Goal: Check status

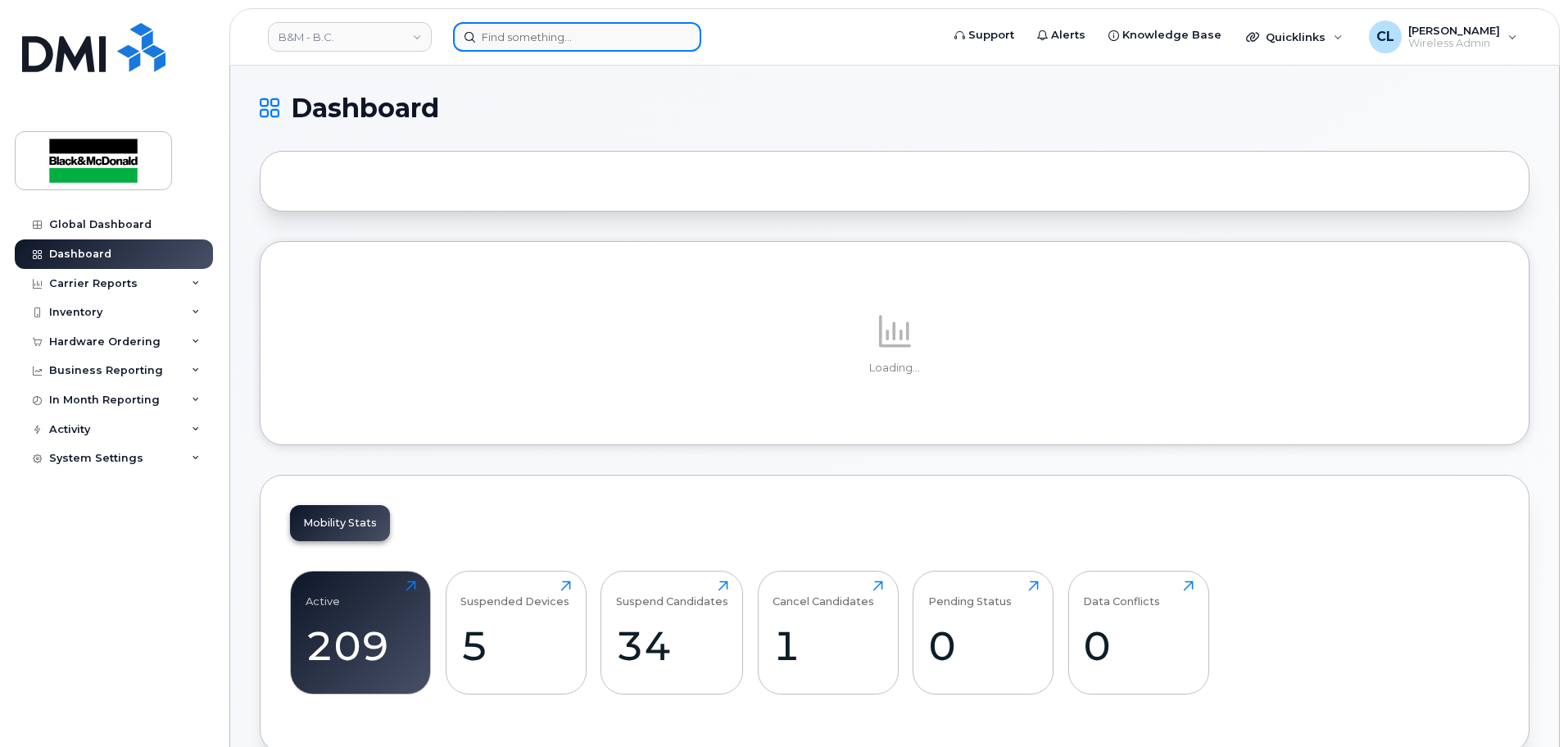
click at [537, 38] on input at bounding box center [578, 37] width 249 height 29
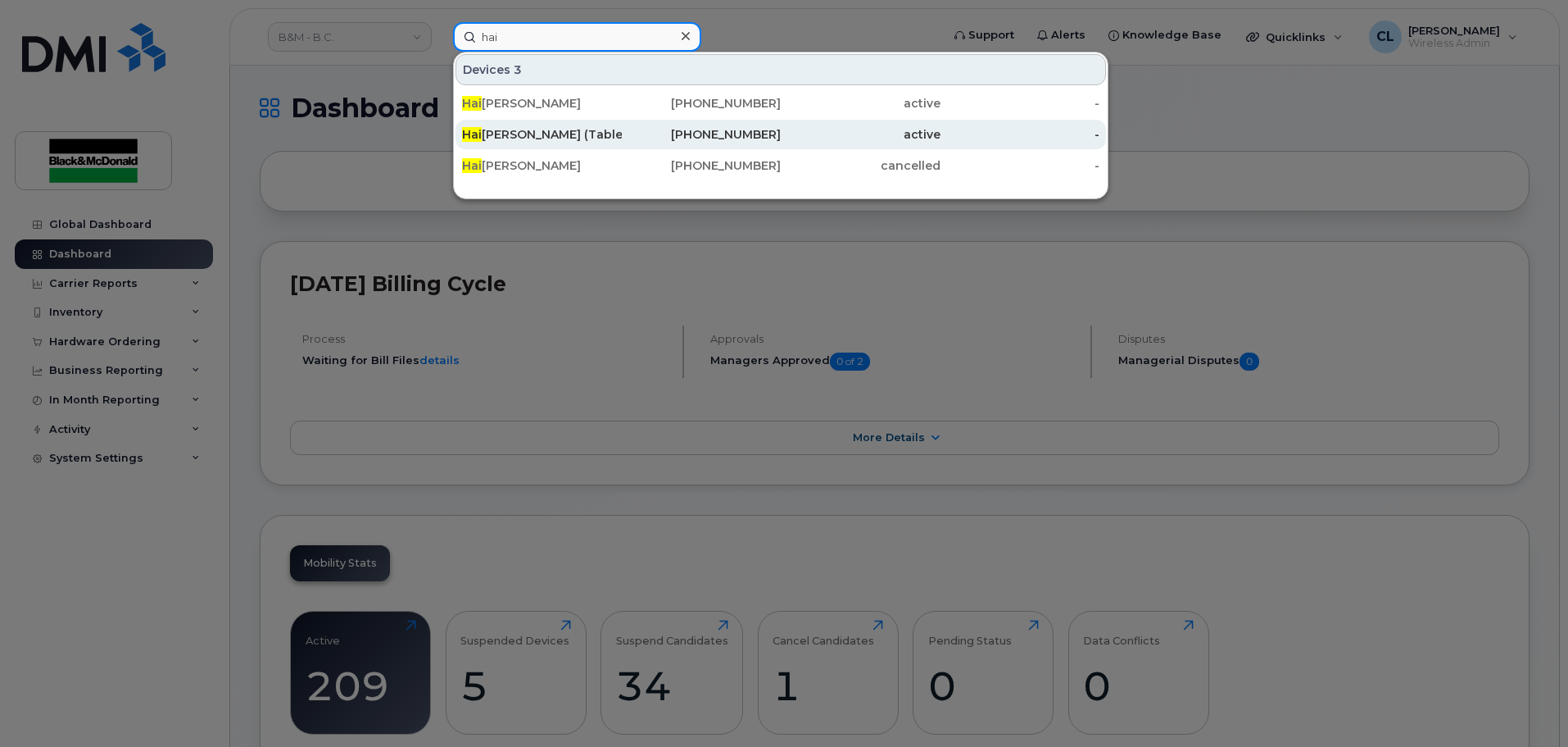
type input "hai"
click at [623, 133] on div "236-334-8657" at bounding box center [701, 134] width 160 height 17
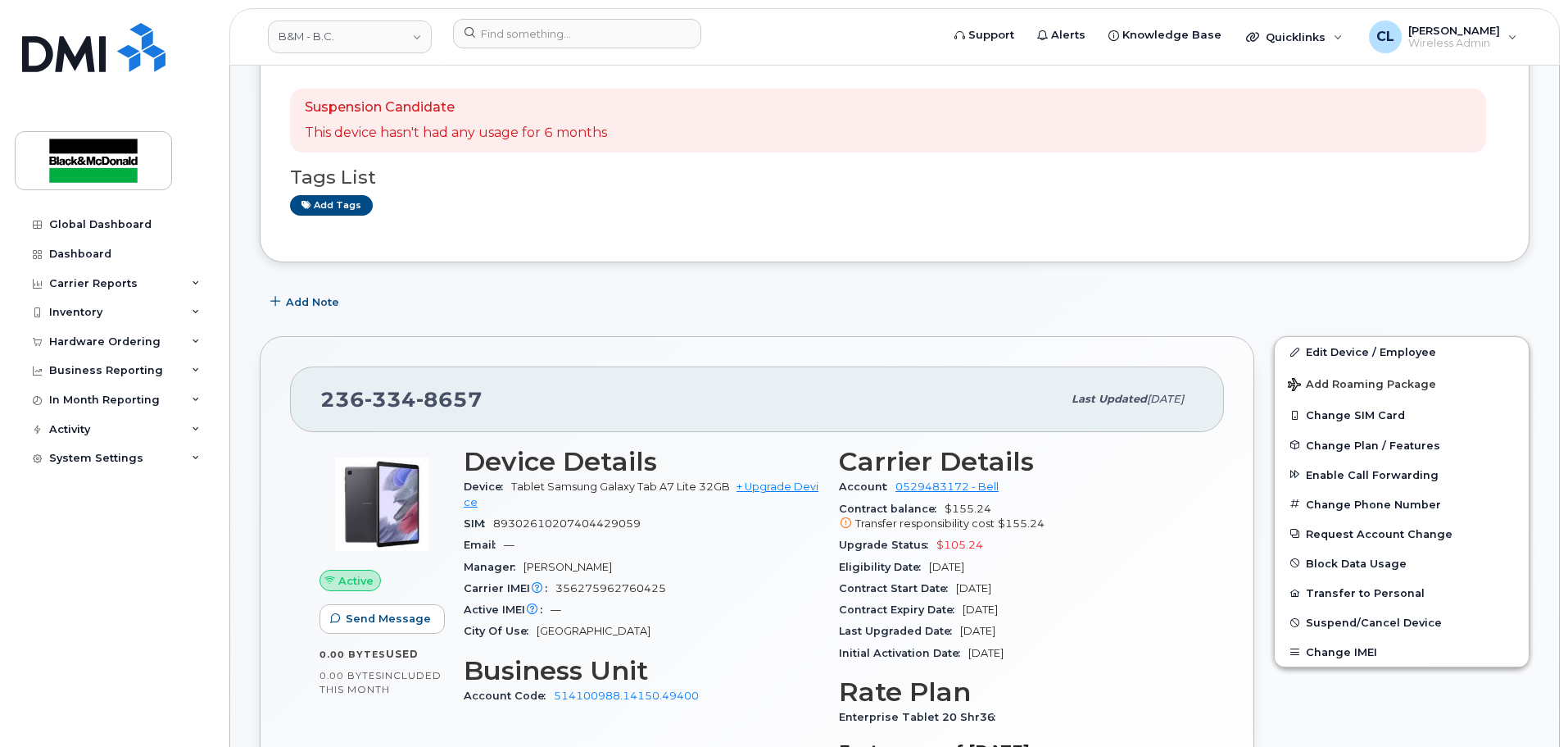
scroll to position [82, 0]
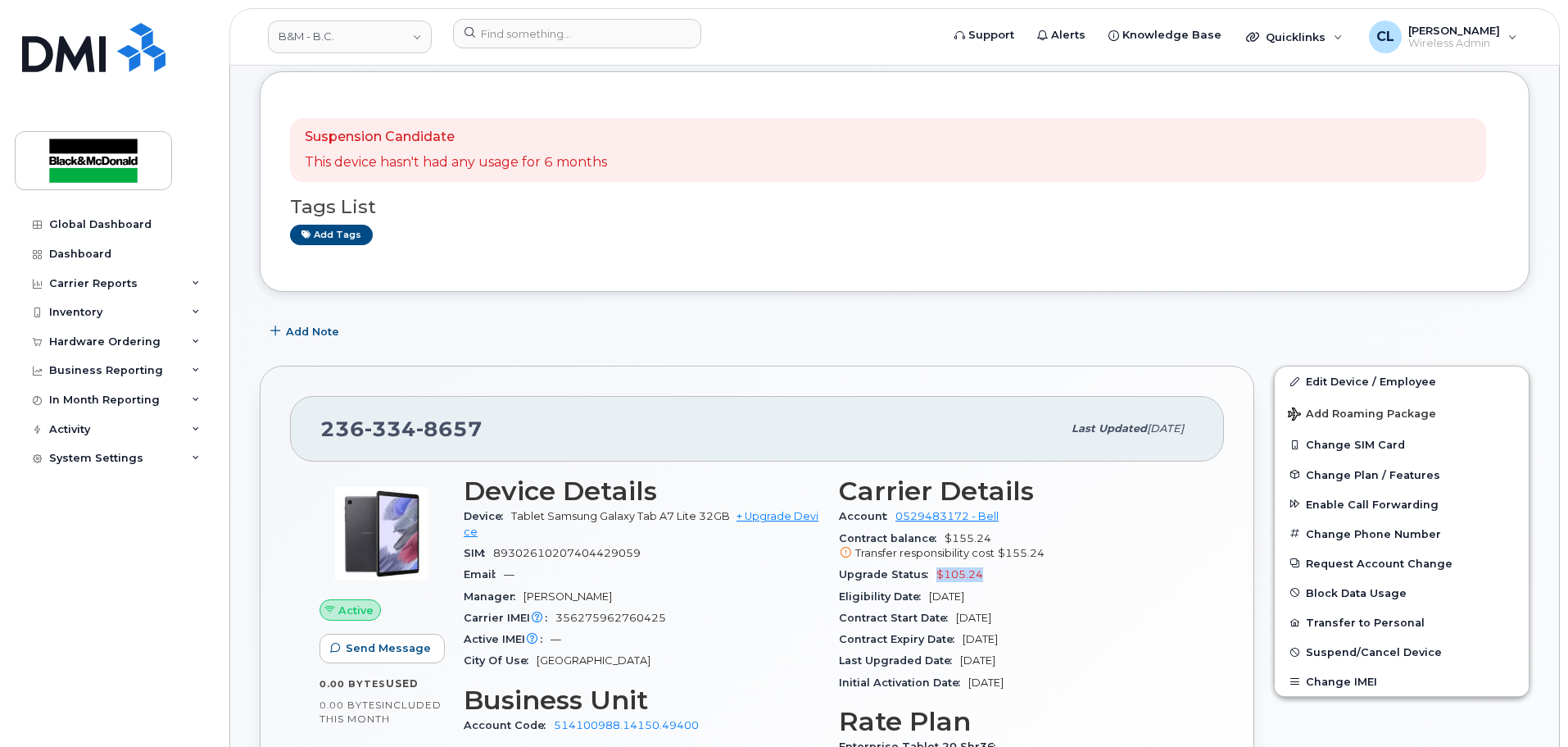
drag, startPoint x: 982, startPoint y: 577, endPoint x: 928, endPoint y: 584, distance: 54.5
click at [928, 584] on div "Upgrade Status $105.24" at bounding box center [1017, 574] width 355 height 21
drag, startPoint x: 919, startPoint y: 571, endPoint x: 837, endPoint y: 575, distance: 82.1
click at [837, 575] on div "Carrier Details Account 0529483172 - Bell Contract balance $155.24 Transfer res…" at bounding box center [1017, 639] width 375 height 347
click at [841, 575] on span "Upgrade Status" at bounding box center [887, 574] width 97 height 13
